Goal: Task Accomplishment & Management: Complete application form

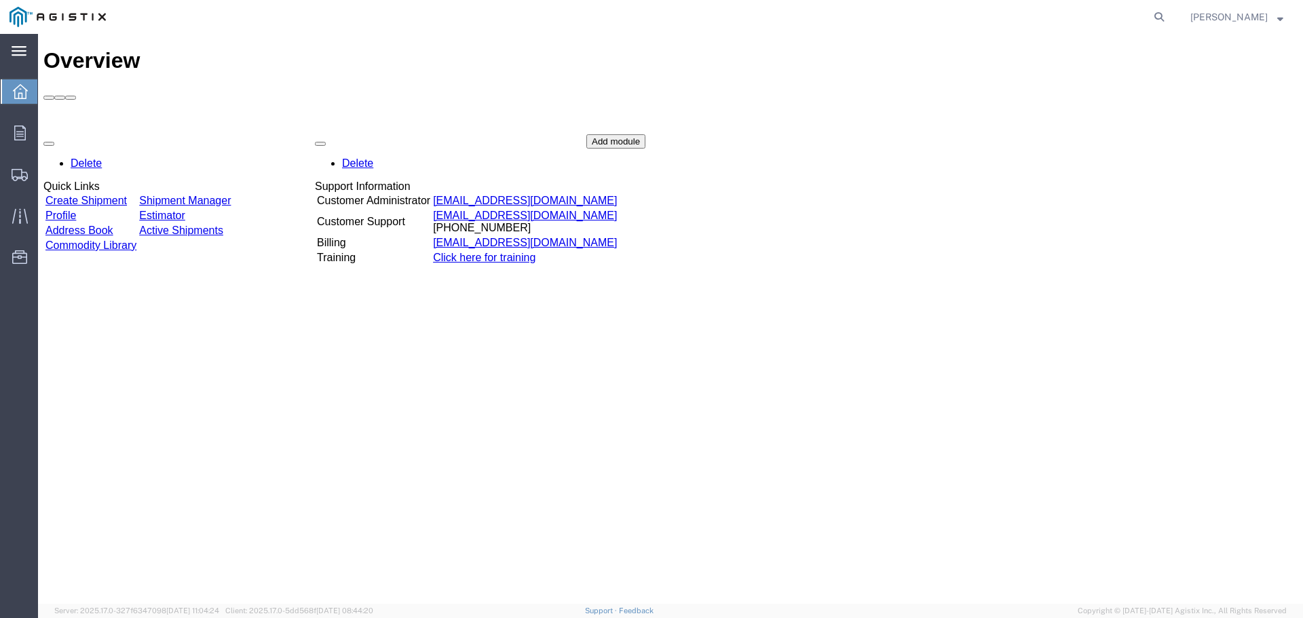
click at [22, 49] on icon at bounding box center [19, 51] width 15 height 10
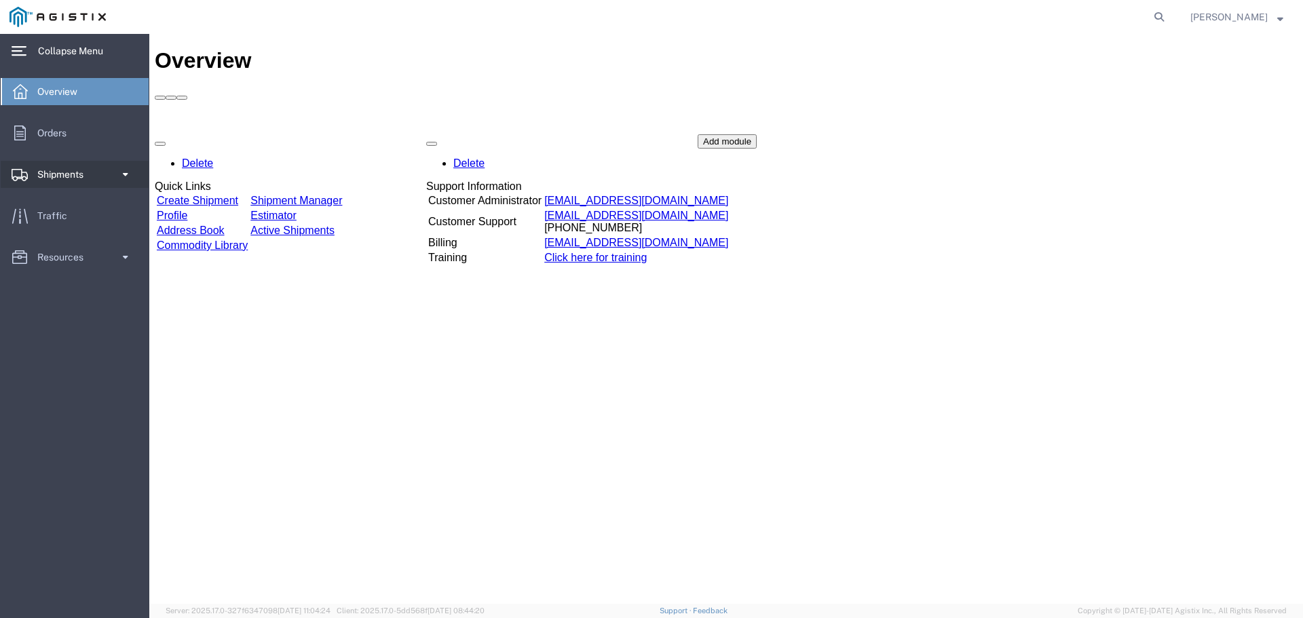
click at [61, 170] on span "Shipments" at bounding box center [65, 174] width 56 height 27
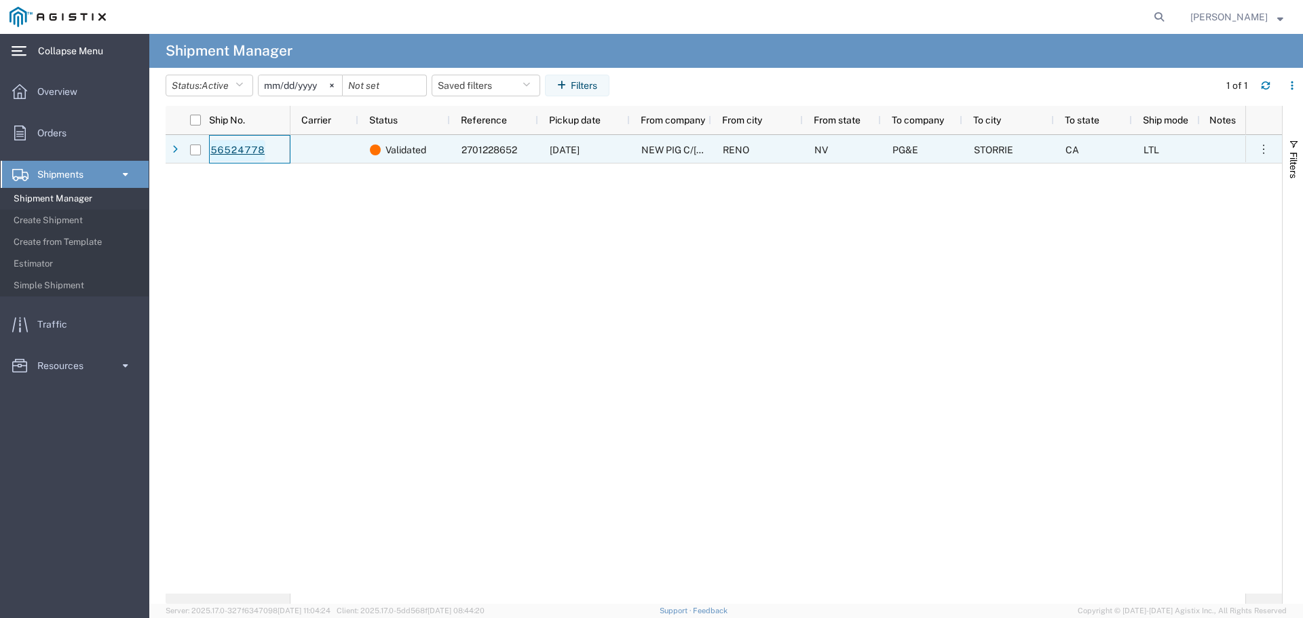
click at [221, 148] on link "56524778" at bounding box center [238, 151] width 56 height 22
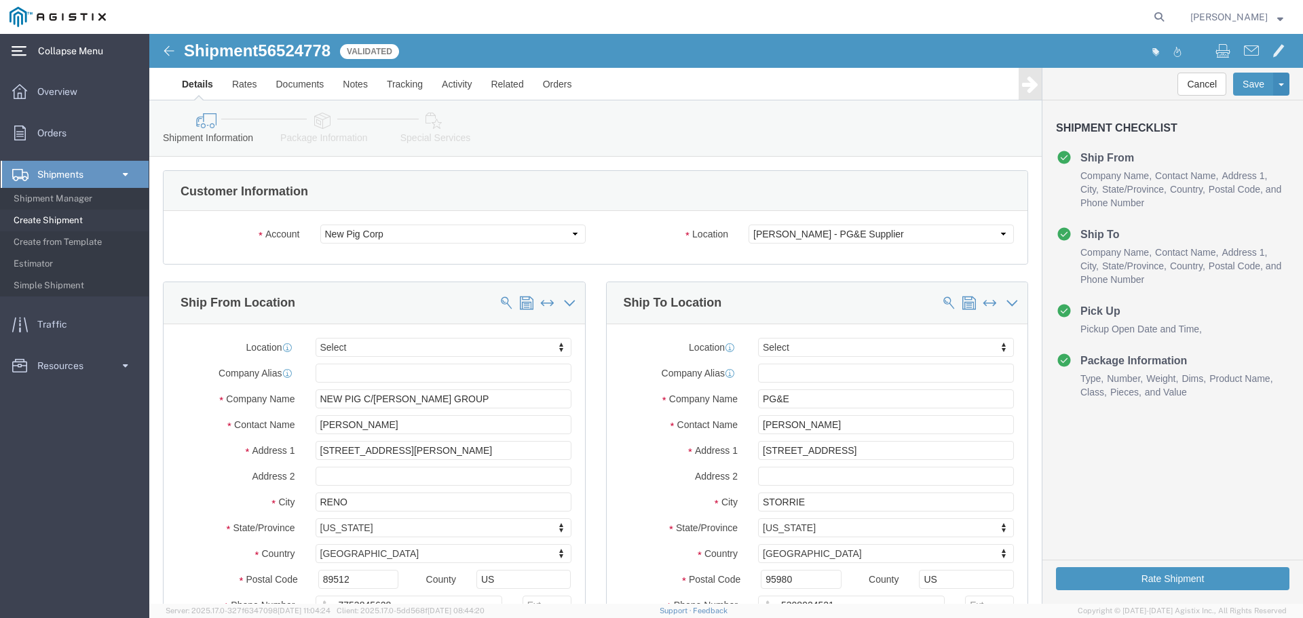
select select
click select "Select New Pig Corp PG&E"
select select "9596"
click select "Select New Pig Corp PG&E"
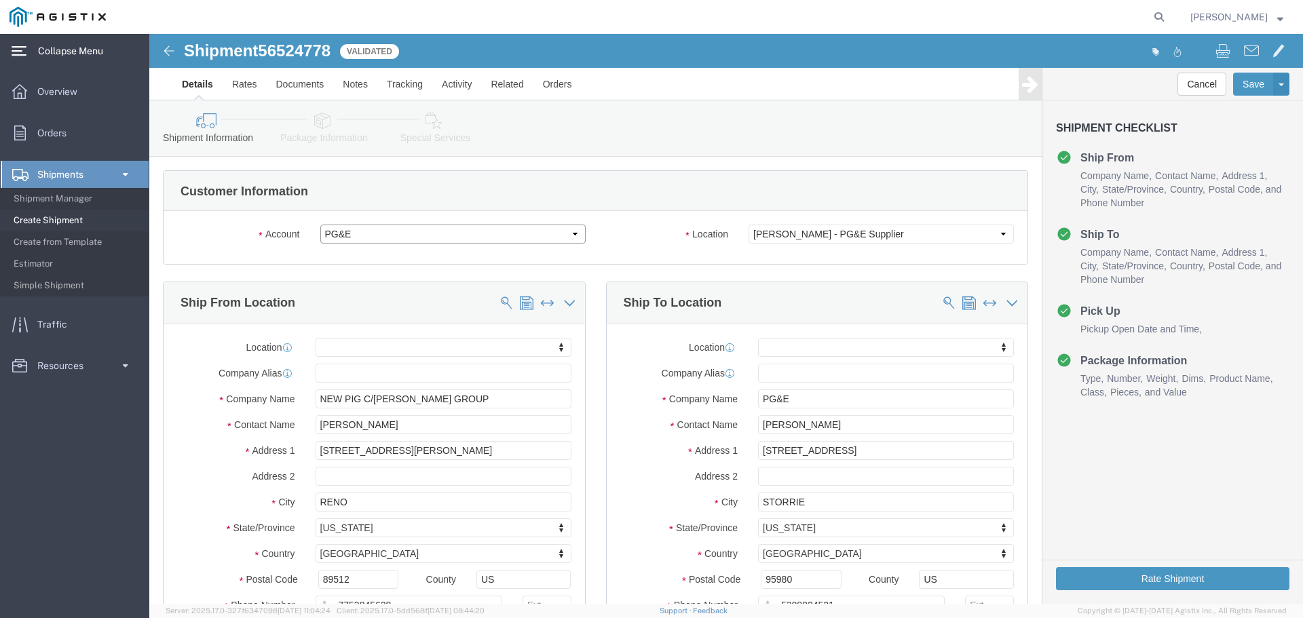
select select
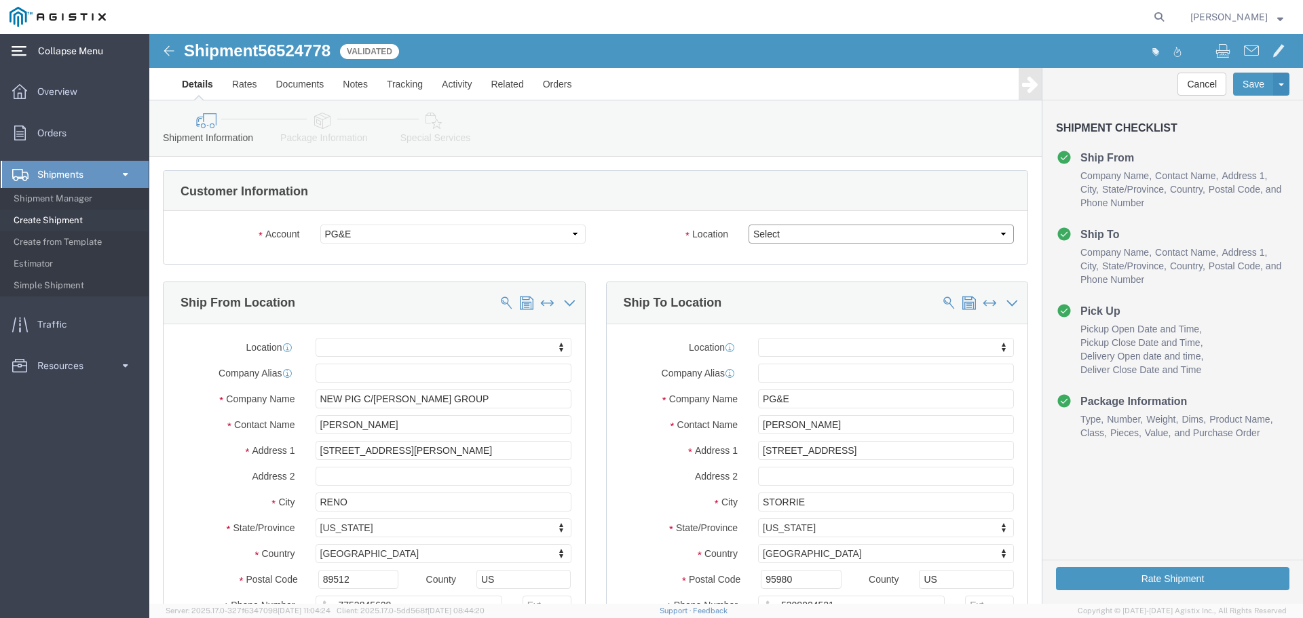
drag, startPoint x: 848, startPoint y: 198, endPoint x: 830, endPoint y: 199, distance: 17.7
click select "Select All Others [GEOGRAPHIC_DATA] [GEOGRAPHIC_DATA] [GEOGRAPHIC_DATA] [GEOGRA…"
select select "23082"
click select "Select All Others [GEOGRAPHIC_DATA] [GEOGRAPHIC_DATA] [GEOGRAPHIC_DATA] [GEOGRA…"
click button "Rate Shipment"
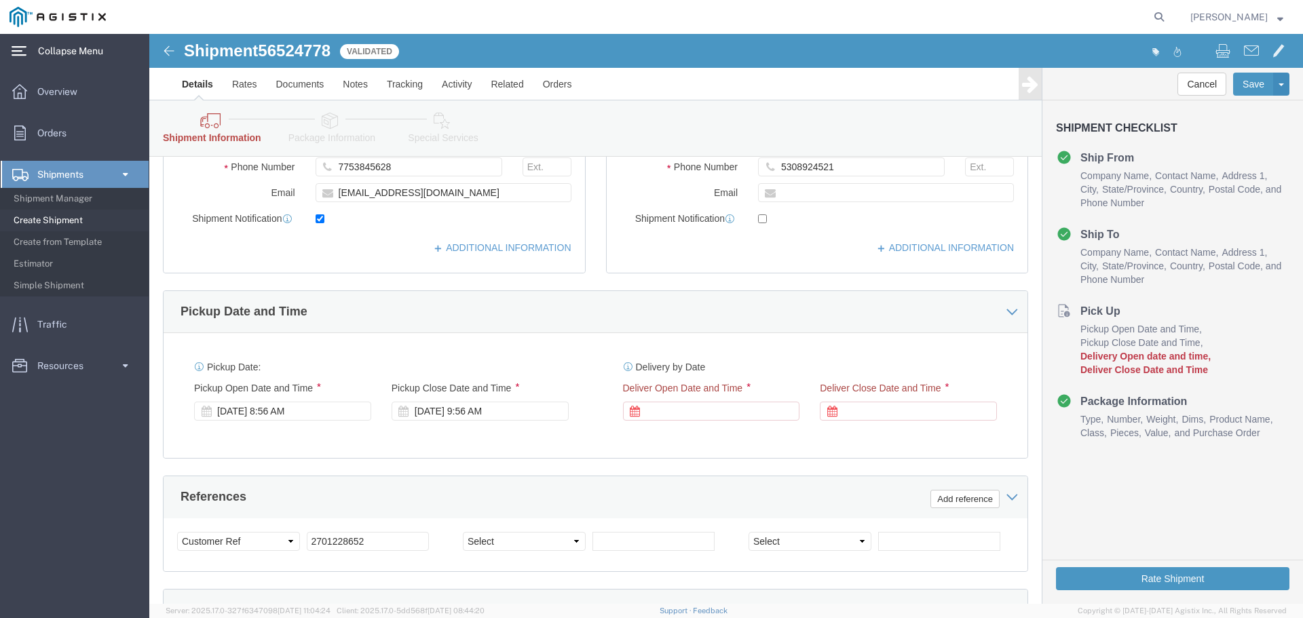
scroll to position [543, 0]
click div
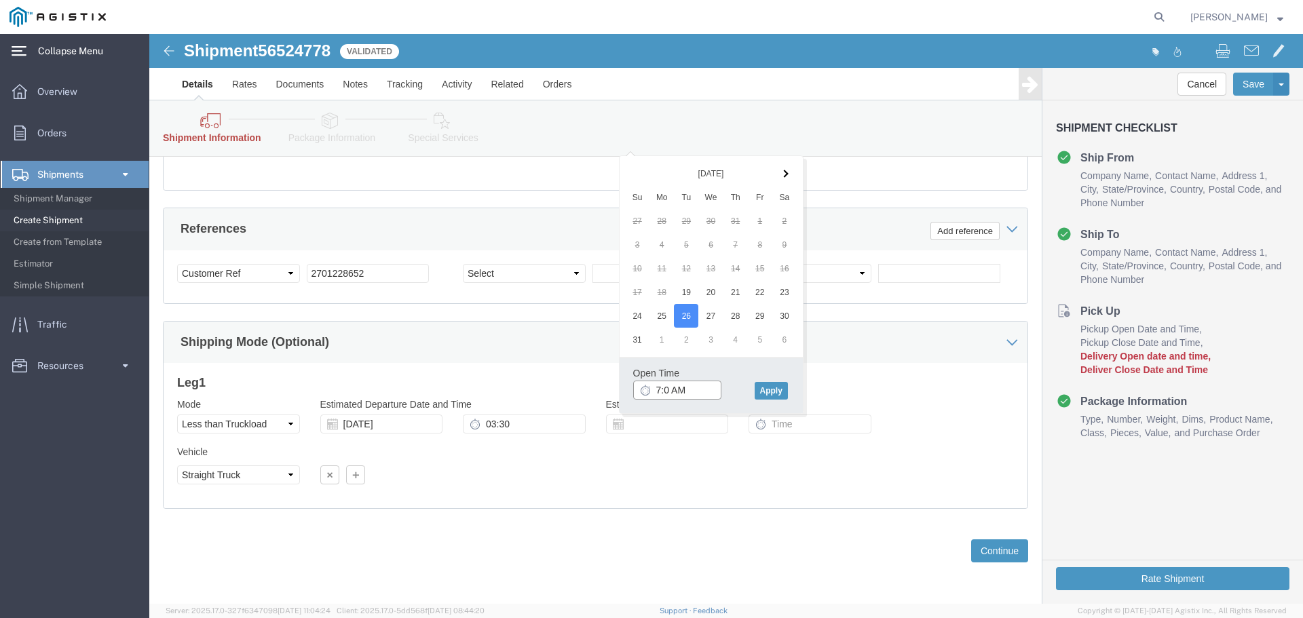
type input "7:00 AM"
click button "Apply"
click icon
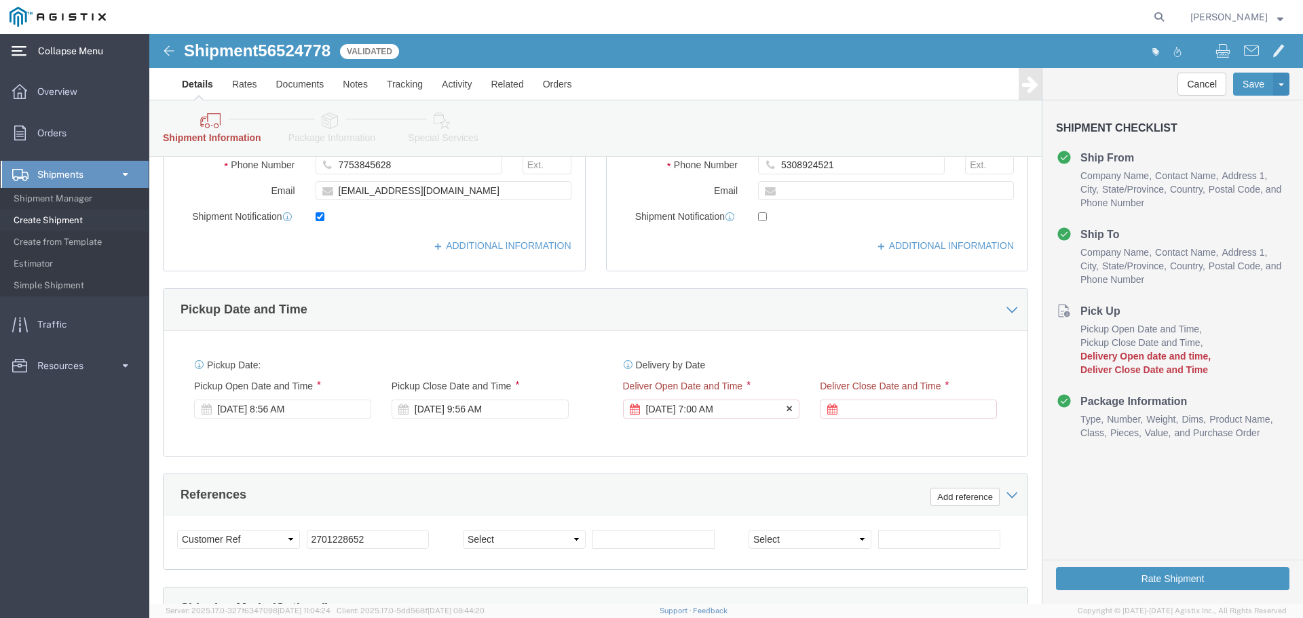
scroll to position [537, 0]
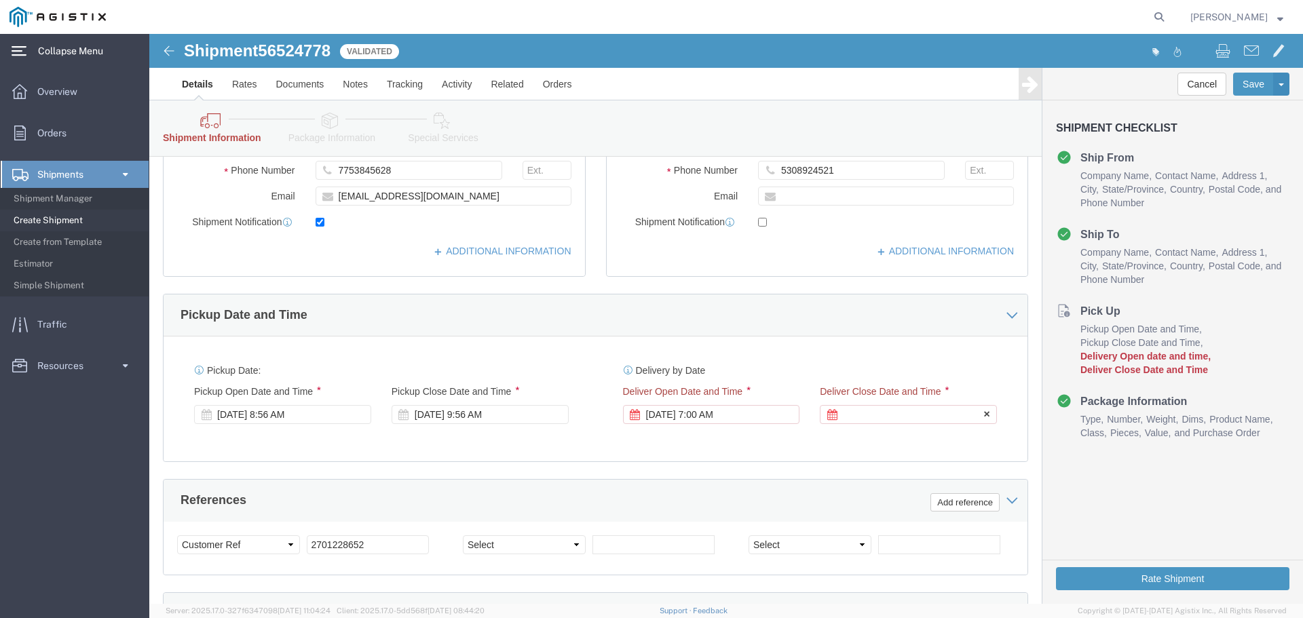
click icon
click div
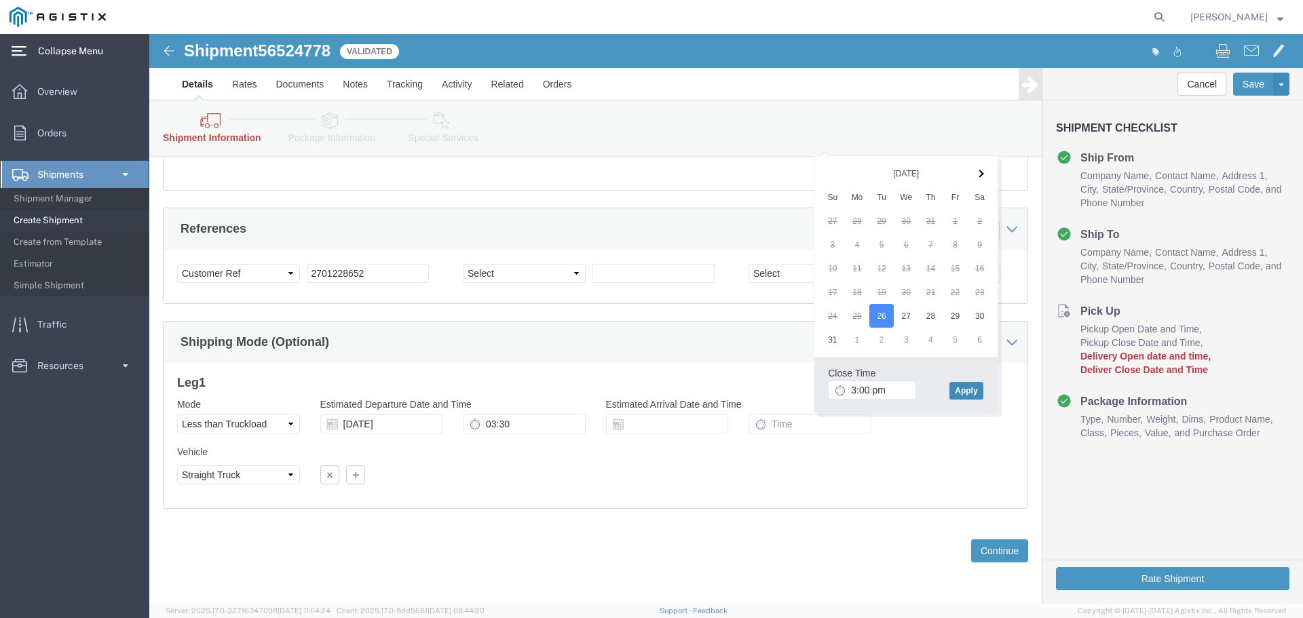
type input "3:00 PM"
click button "Apply"
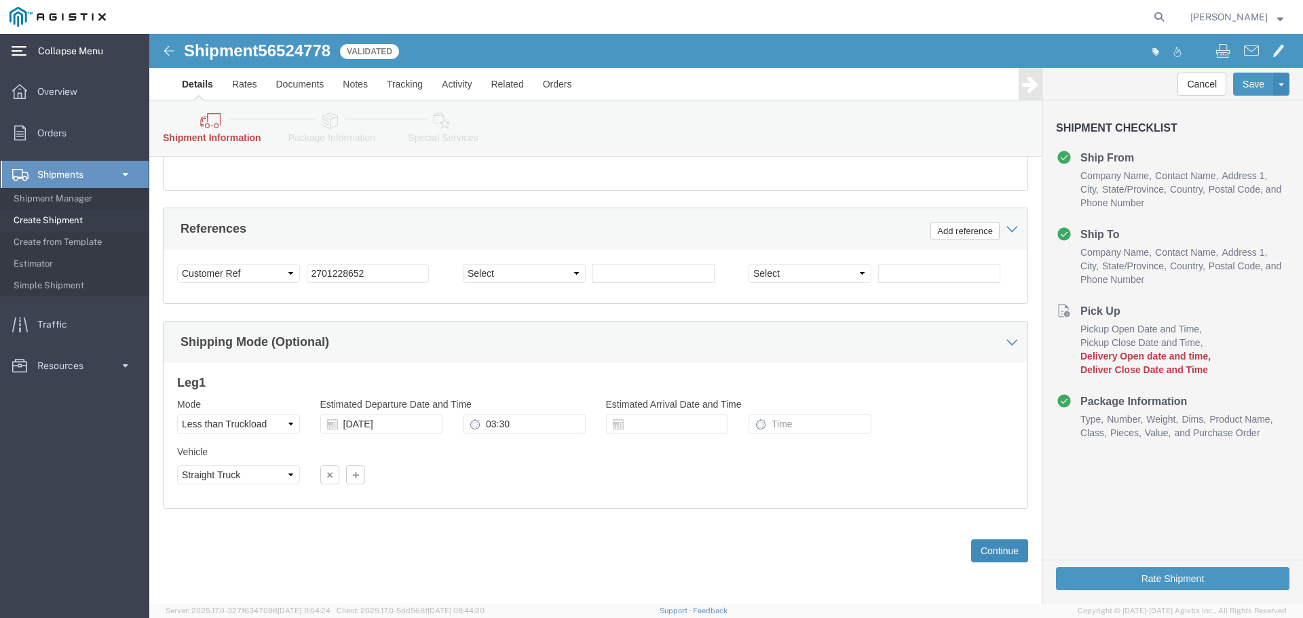
click button "Continue"
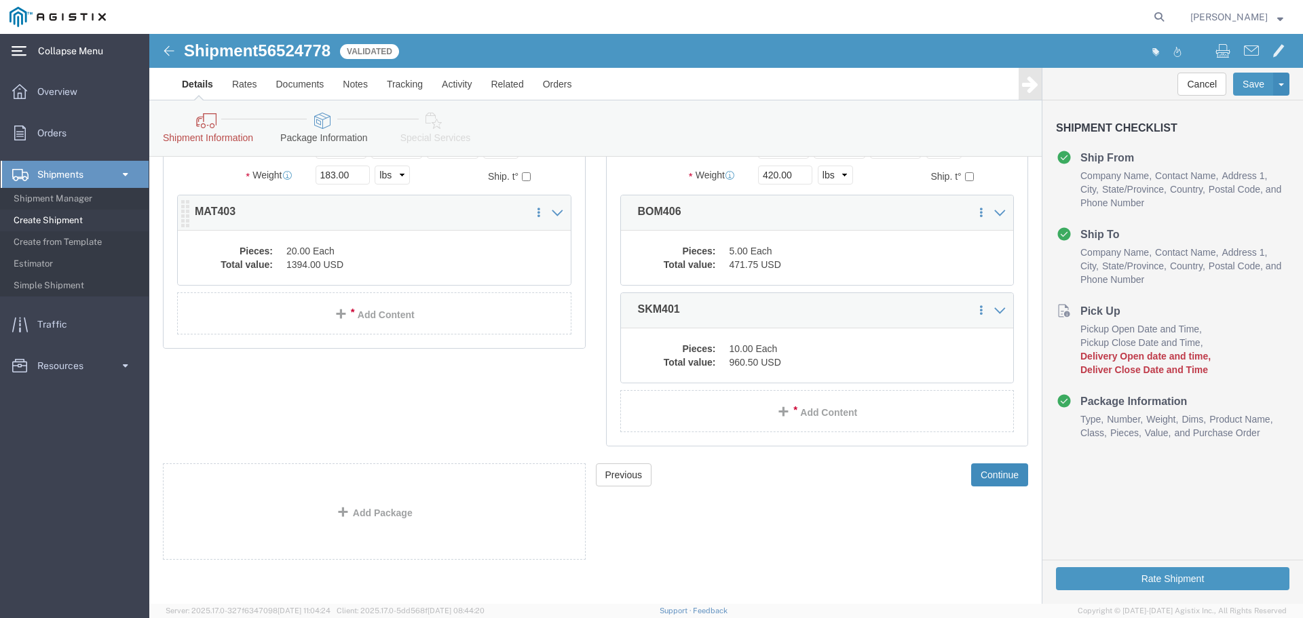
scroll to position [318, 0]
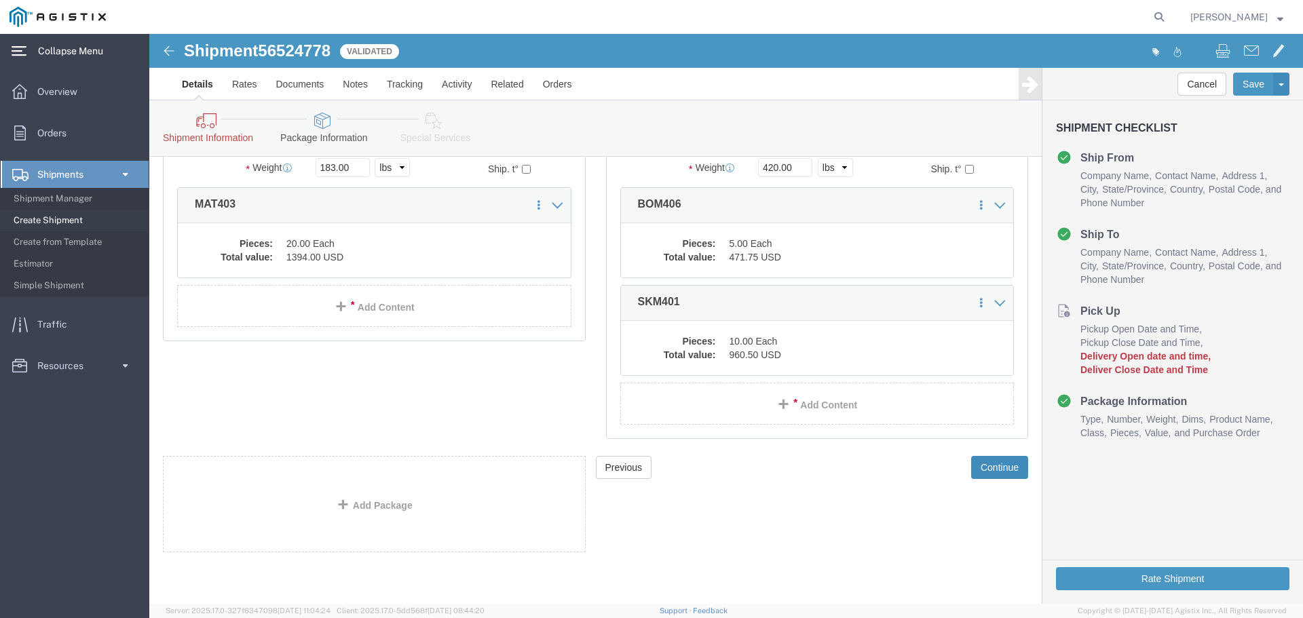
click button "Continue"
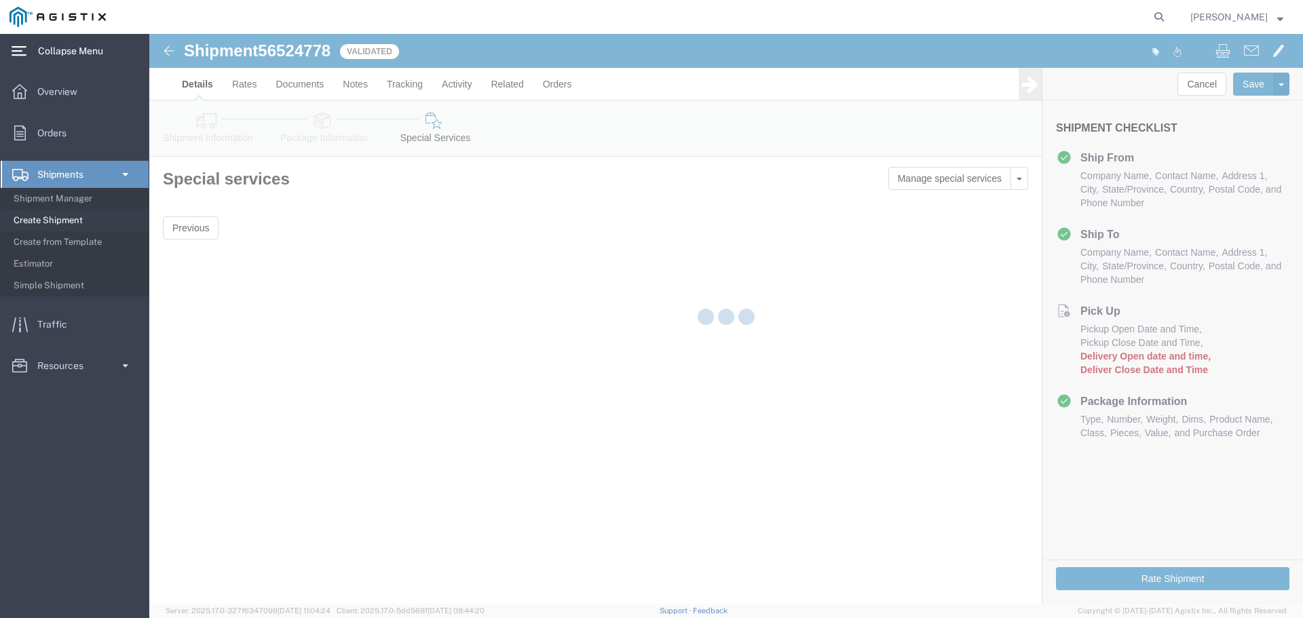
scroll to position [0, 0]
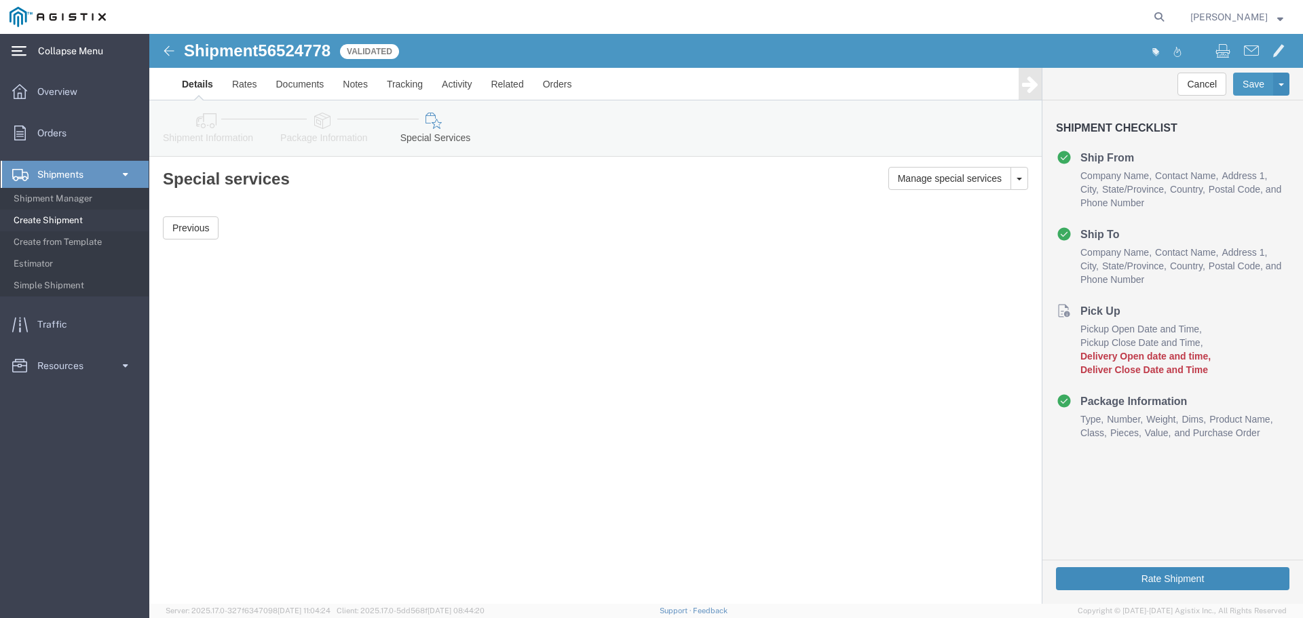
click button "Rate Shipment"
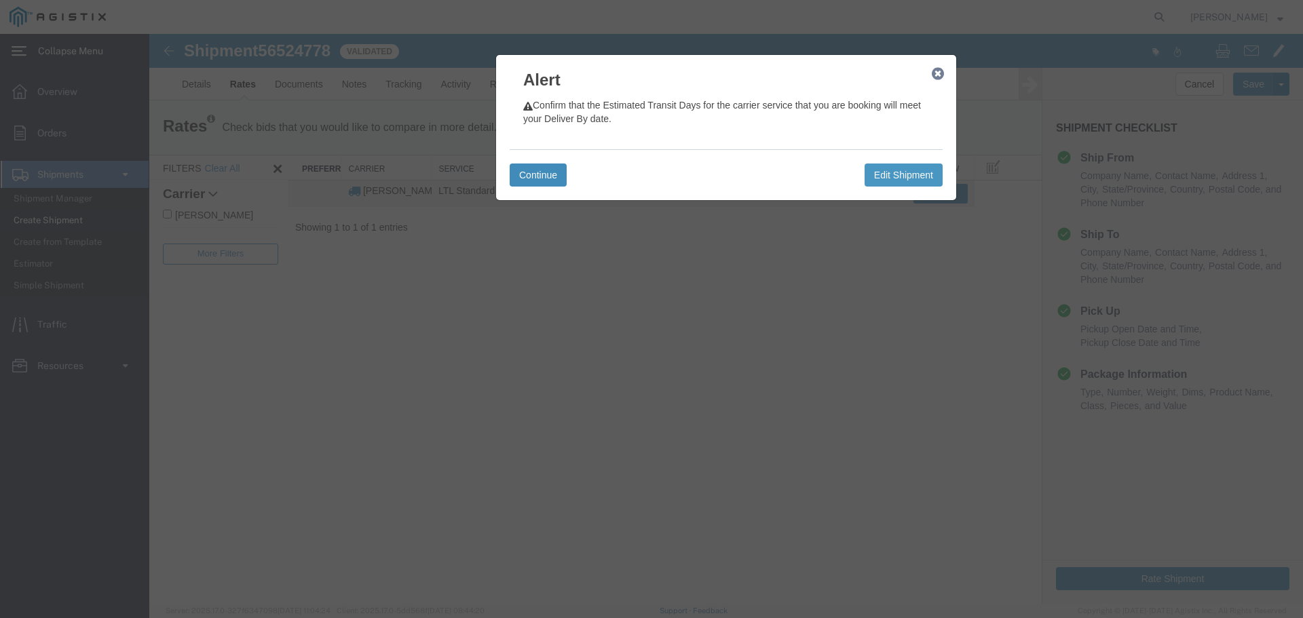
click at [542, 166] on button "Continue" at bounding box center [538, 175] width 57 height 23
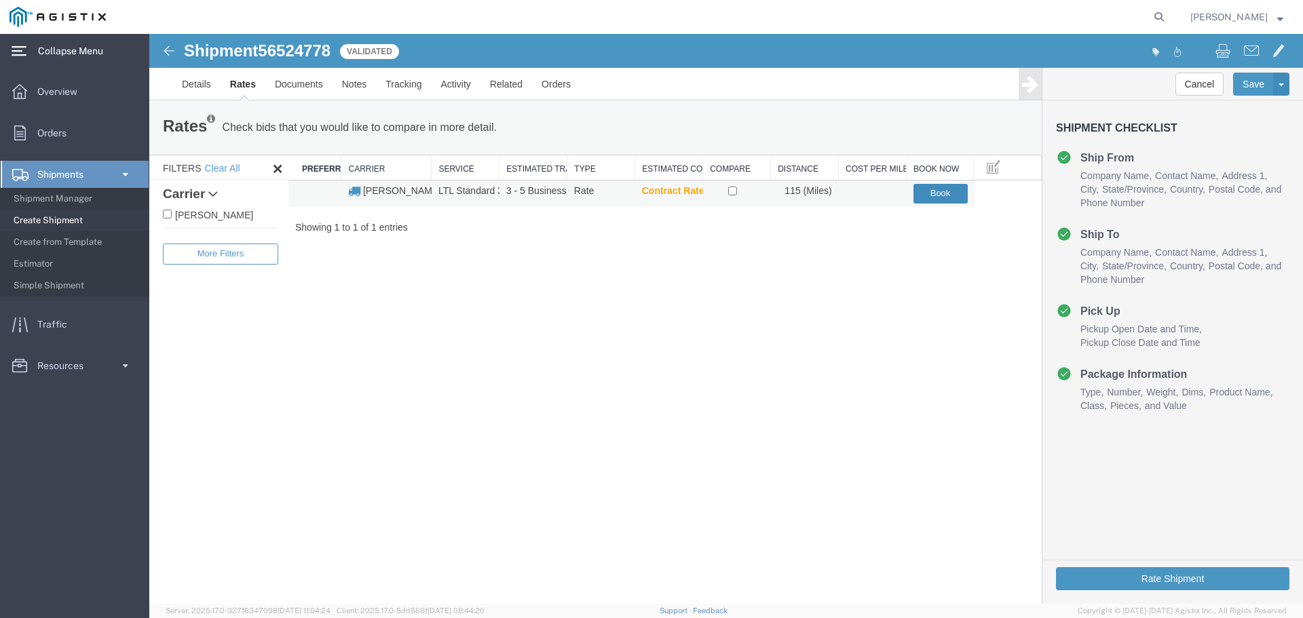
click at [942, 189] on button "Book" at bounding box center [941, 194] width 54 height 20
